Goal: Task Accomplishment & Management: Complete application form

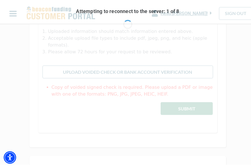
scroll to position [106, 0]
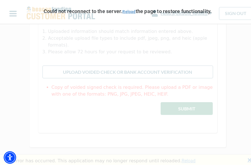
click at [124, 9] on link "Reload" at bounding box center [128, 10] width 13 height 5
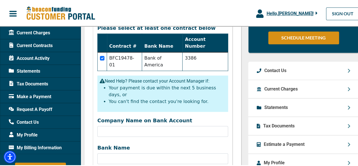
scroll to position [198, 0]
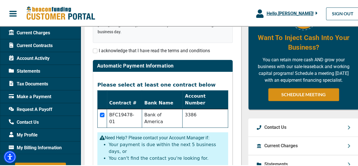
click at [99, 49] on span "I acknowledge that I have read the terms and conditions" at bounding box center [154, 49] width 111 height 5
click at [95, 50] on input "checkbox" at bounding box center [95, 50] width 5 height 5
checkbox input "true"
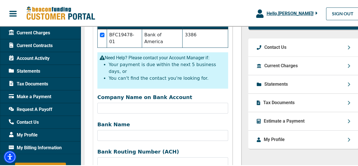
scroll to position [312, 0]
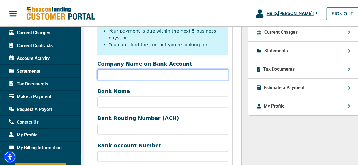
click at [141, 68] on input "Company Name on Bank Account" at bounding box center [162, 73] width 131 height 11
type input "s"
type input "strong Towing"
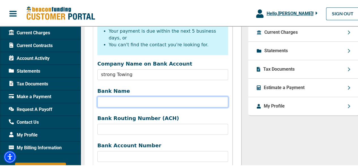
click at [138, 95] on input "Bank Name" at bounding box center [162, 100] width 131 height 11
paste input "trust bank"
type input "trust bank"
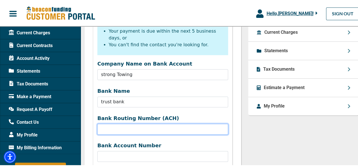
click at [130, 123] on input "Company Name on Bank Account" at bounding box center [162, 128] width 131 height 11
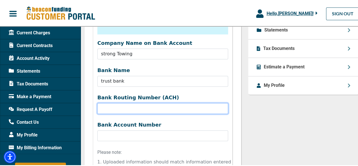
scroll to position [340, 0]
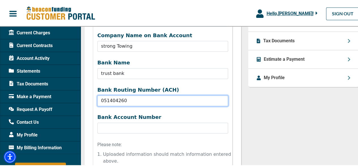
type input "051404260"
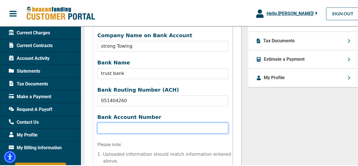
click at [142, 122] on input "Bank Name" at bounding box center [162, 127] width 131 height 11
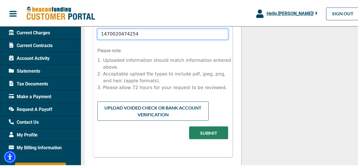
scroll to position [425, 0]
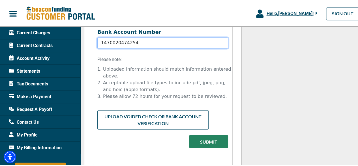
type input "1470020474254"
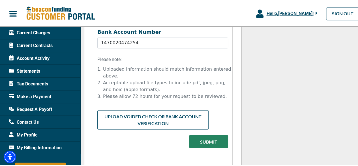
click at [162, 81] on form "Company Name on Bank Account strong Towing Bank Name trust bank Bank Routing Nu…" at bounding box center [162, 50] width 131 height 208
click at [163, 109] on input "file" at bounding box center [162, 114] width 131 height 11
type input "C:\fakepath\WhatsApp Image 2025-09-25 at 10.02.01 PM.jpeg"
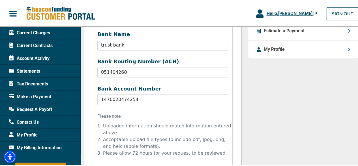
scroll to position [461, 0]
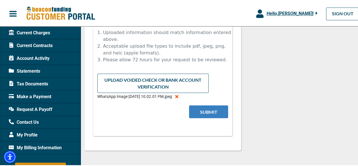
click at [215, 104] on button "Submit" at bounding box center [208, 110] width 39 height 13
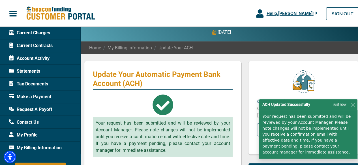
scroll to position [85, 0]
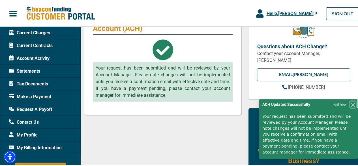
click at [255, 107] on button "Close" at bounding box center [353, 104] width 6 height 6
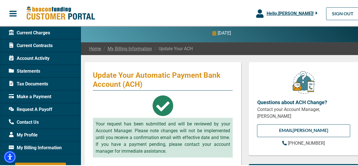
scroll to position [28, 0]
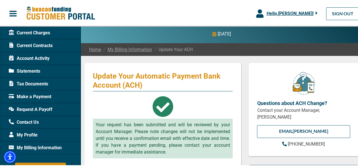
click at [49, 98] on span "Make a Payment" at bounding box center [30, 95] width 42 height 7
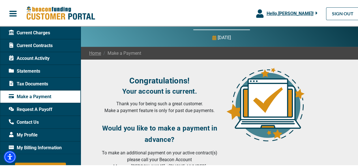
scroll to position [57, 0]
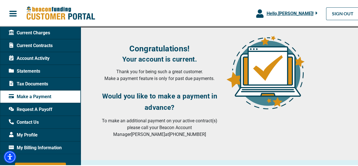
click at [51, 104] on div "Request A Payoff" at bounding box center [40, 108] width 81 height 13
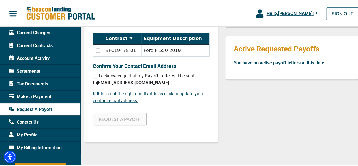
scroll to position [142, 0]
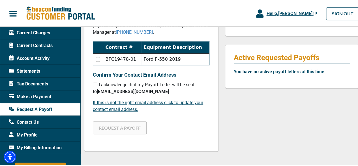
click at [133, 90] on b "strongtowing2@gmail.com" at bounding box center [133, 90] width 72 height 5
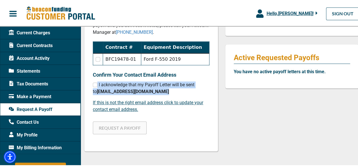
click at [133, 90] on b "strongtowing2@gmail.com" at bounding box center [133, 90] width 72 height 5
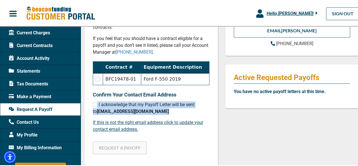
scroll to position [113, 0]
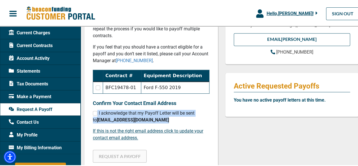
click at [152, 111] on span "I acknowledge that my Payoff Letter will be sent to strongtowing2@gmail.com" at bounding box center [144, 115] width 102 height 12
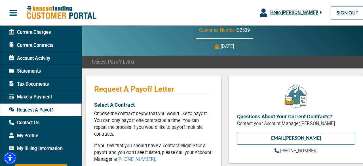
scroll to position [0, 0]
